Goal: Task Accomplishment & Management: Use online tool/utility

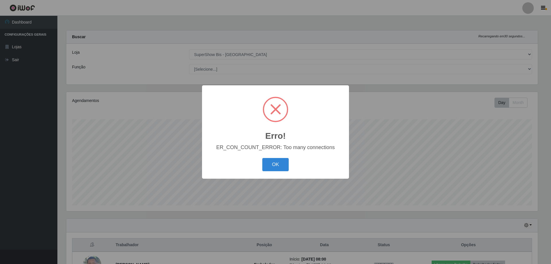
select select "59"
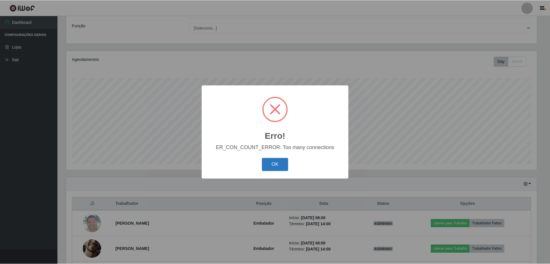
scroll to position [119, 472]
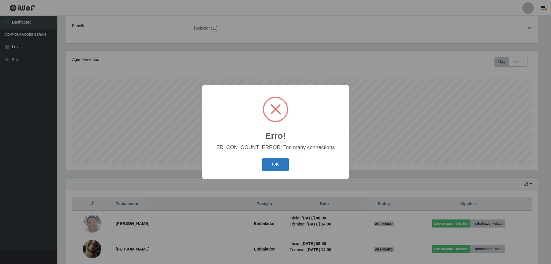
click at [280, 166] on button "OK" at bounding box center [276, 164] width 27 height 13
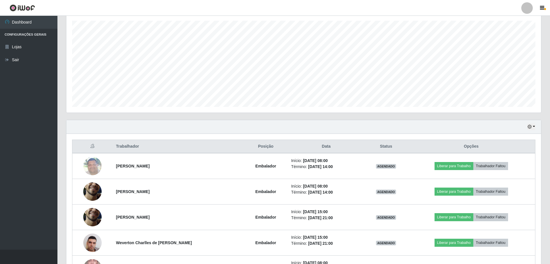
scroll to position [127, 0]
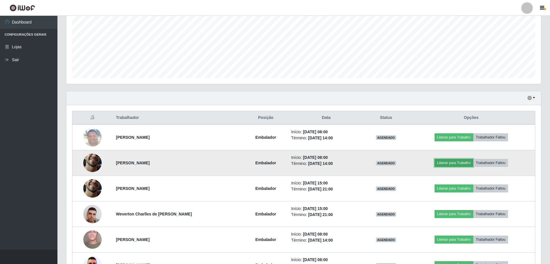
click at [457, 164] on button "Liberar para Trabalho" at bounding box center [454, 163] width 39 height 8
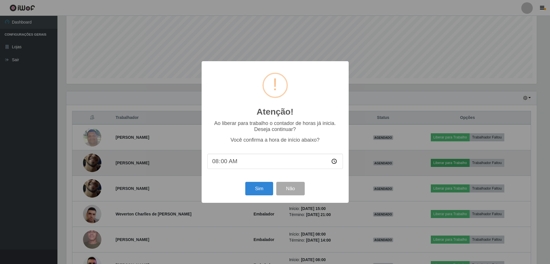
scroll to position [119, 472]
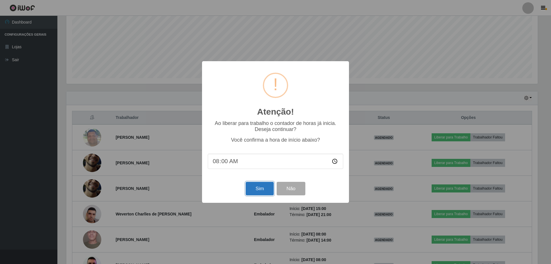
click at [256, 191] on button "Sim" at bounding box center [260, 188] width 28 height 13
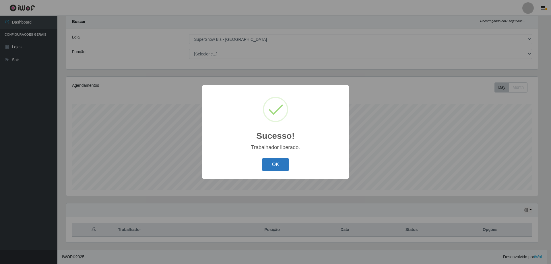
click at [275, 164] on button "OK" at bounding box center [276, 164] width 27 height 13
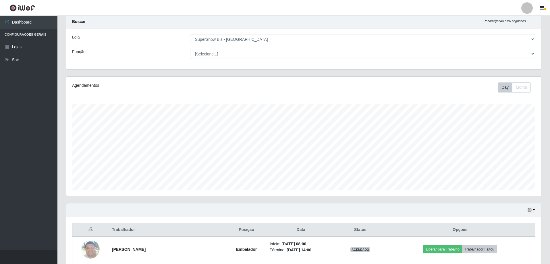
scroll to position [159, 0]
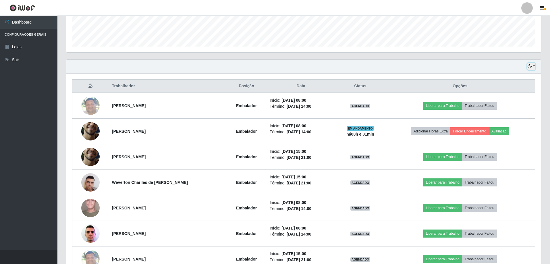
click at [531, 67] on icon "button" at bounding box center [530, 66] width 4 height 4
click at [517, 78] on button "Hoje" at bounding box center [512, 77] width 45 height 12
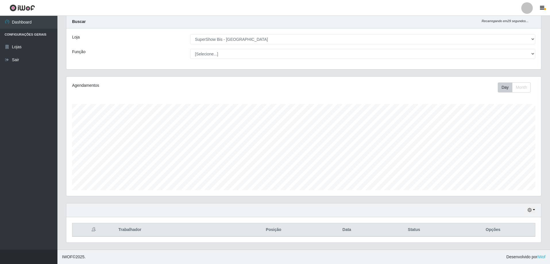
scroll to position [117, 0]
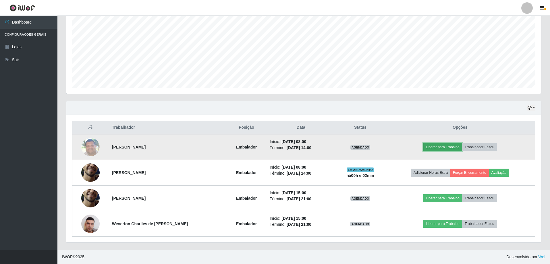
click at [447, 146] on button "Liberar para Trabalho" at bounding box center [442, 147] width 39 height 8
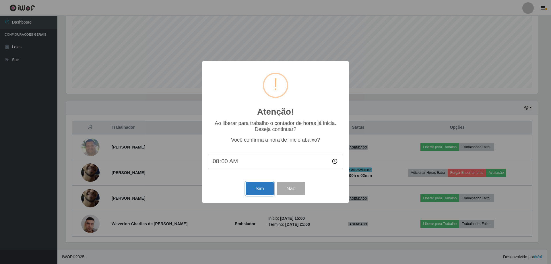
click at [269, 190] on button "Sim" at bounding box center [260, 188] width 28 height 13
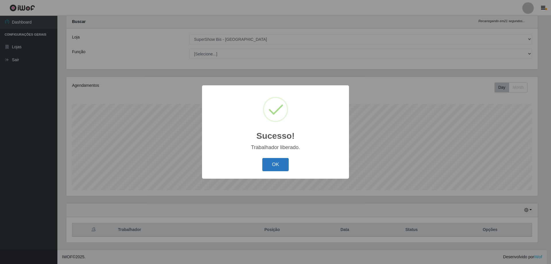
click at [275, 163] on button "OK" at bounding box center [276, 164] width 27 height 13
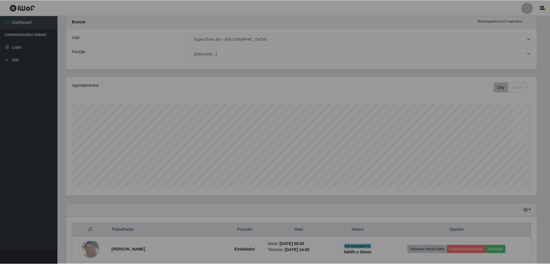
scroll to position [119, 475]
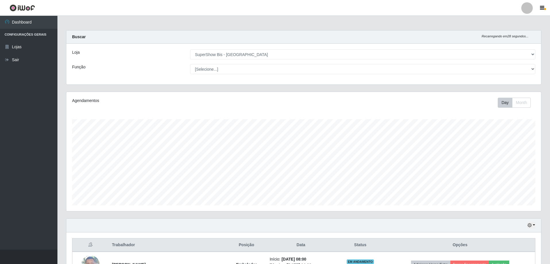
select select "59"
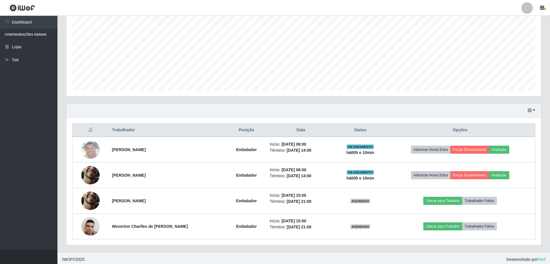
scroll to position [119, 475]
